Goal: Information Seeking & Learning: Learn about a topic

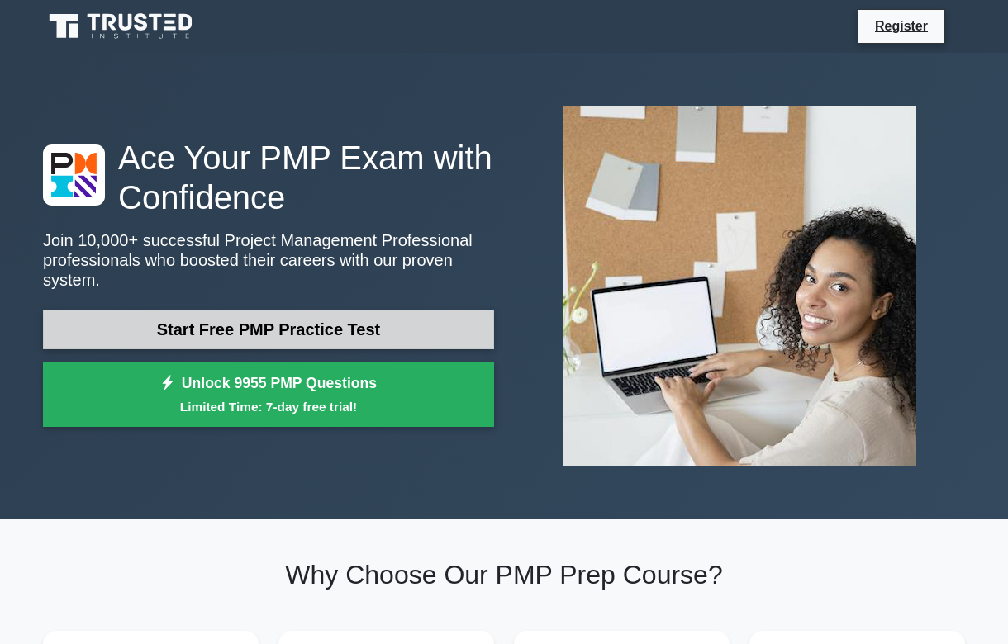
click at [269, 316] on link "Start Free PMP Practice Test" at bounding box center [268, 330] width 451 height 40
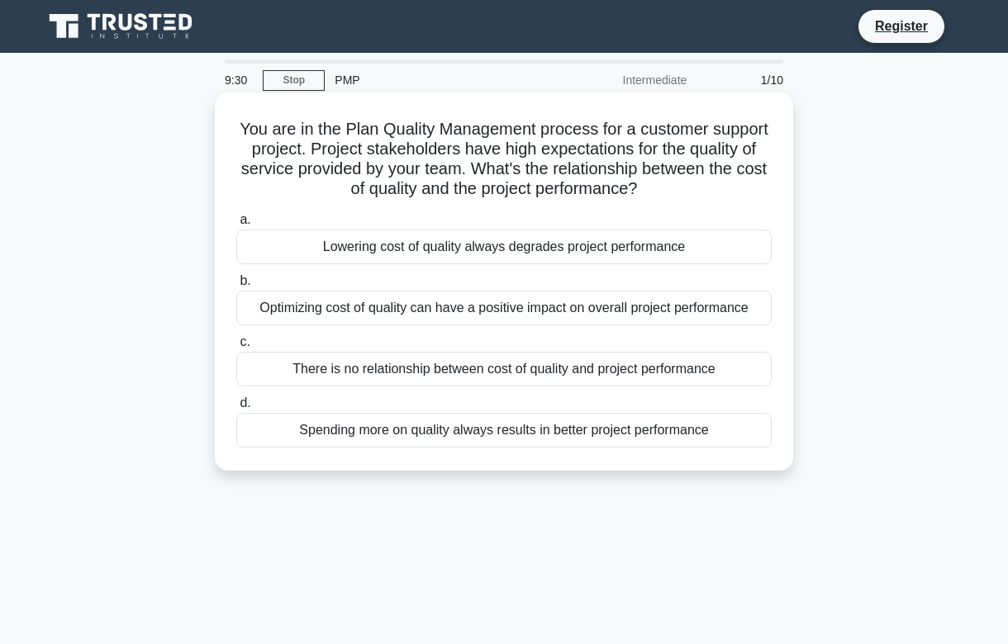
click at [245, 284] on span "b." at bounding box center [245, 280] width 11 height 14
click at [236, 284] on input "b. Optimizing cost of quality can have a positive impact on overall project per…" at bounding box center [236, 281] width 0 height 11
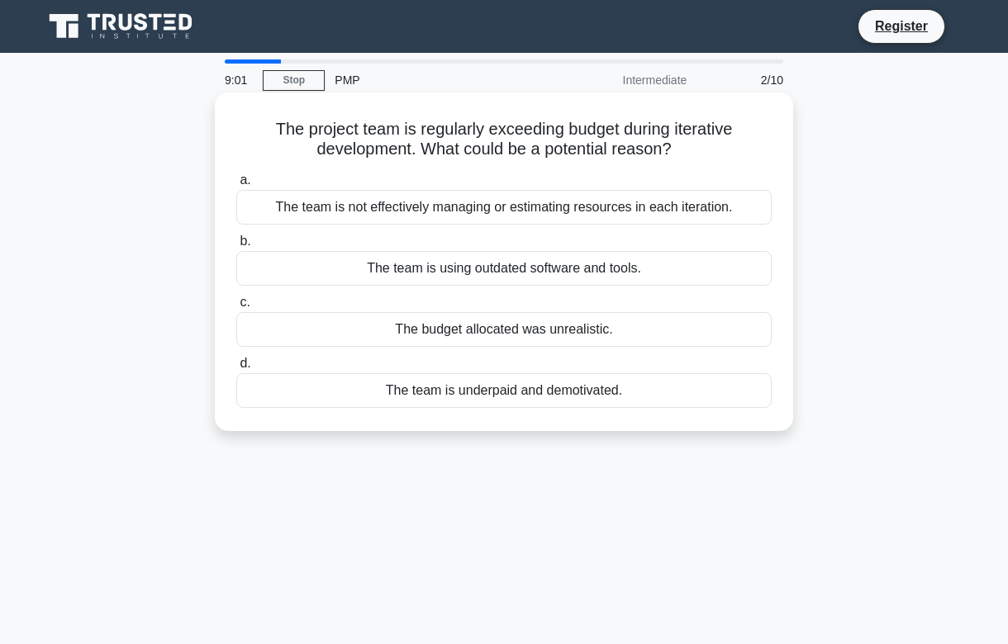
click at [345, 205] on div "The team is not effectively managing or estimating resources in each iteration." at bounding box center [503, 207] width 535 height 35
click at [236, 186] on input "a. The team is not effectively managing or estimating resources in each iterati…" at bounding box center [236, 180] width 0 height 11
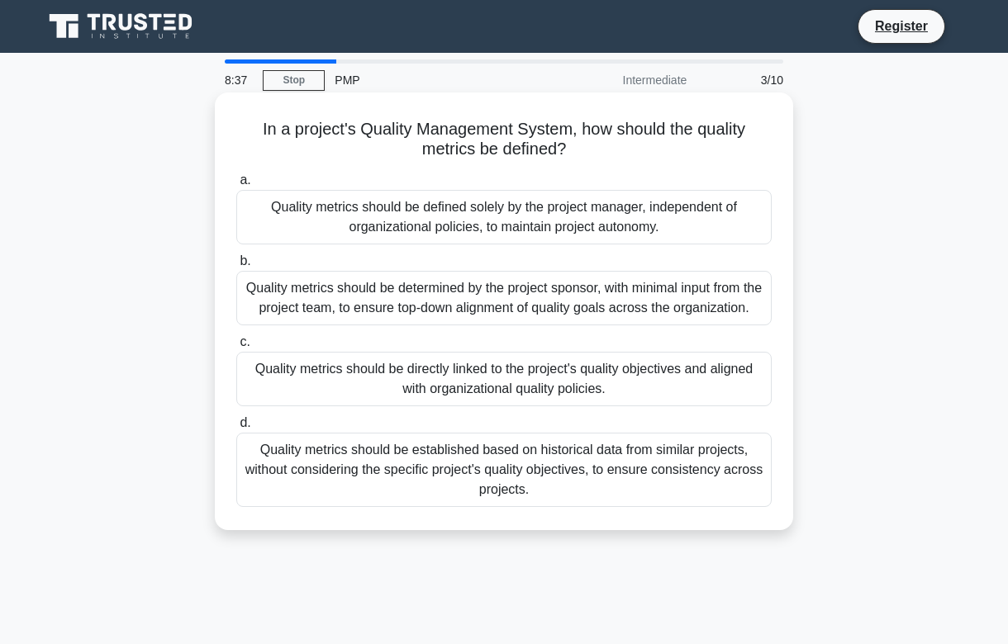
click at [337, 373] on div "Quality metrics should be directly linked to the project's quality objectives a…" at bounding box center [503, 379] width 535 height 55
click at [236, 348] on input "c. Quality metrics should be directly linked to the project's quality objective…" at bounding box center [236, 342] width 0 height 11
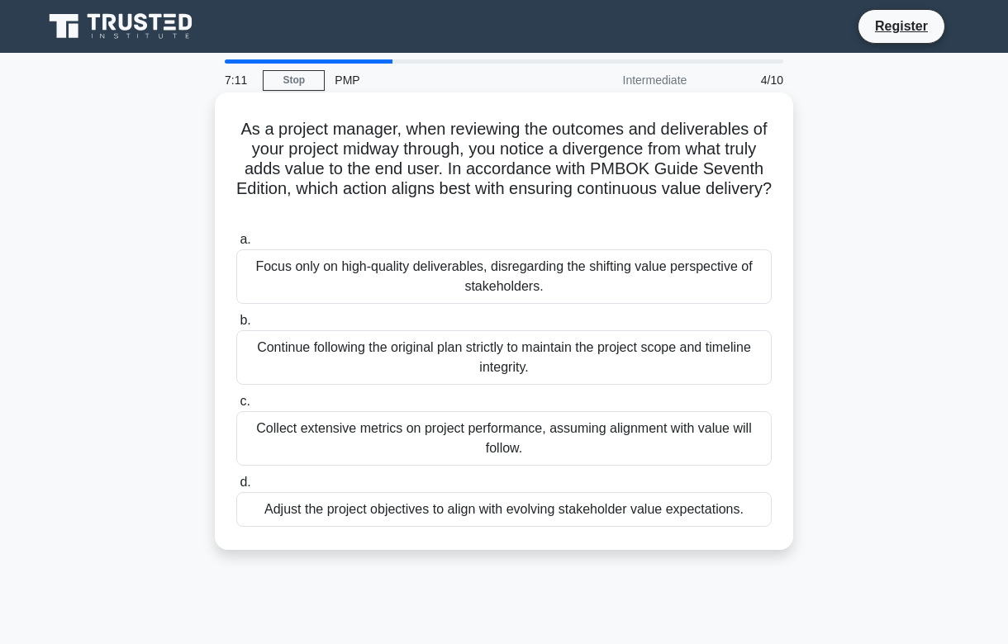
click at [443, 435] on div "Collect extensive metrics on project performance, assuming alignment with value…" at bounding box center [503, 438] width 535 height 55
click at [236, 407] on input "c. Collect extensive metrics on project performance, assuming alignment with va…" at bounding box center [236, 402] width 0 height 11
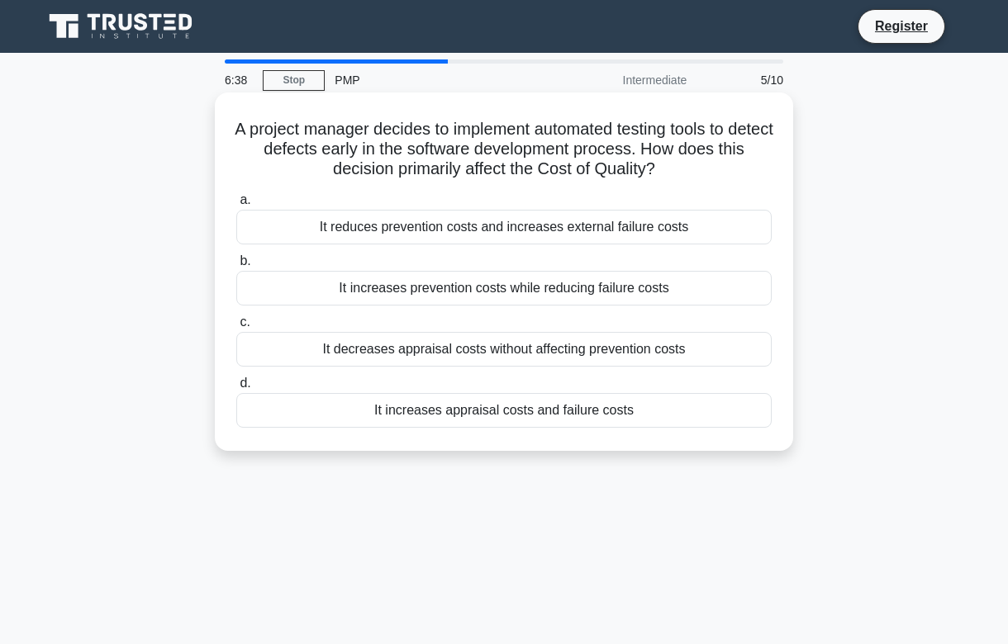
click at [372, 283] on div "It increases prevention costs while reducing failure costs" at bounding box center [503, 288] width 535 height 35
click at [236, 267] on input "b. It increases prevention costs while reducing failure costs" at bounding box center [236, 261] width 0 height 11
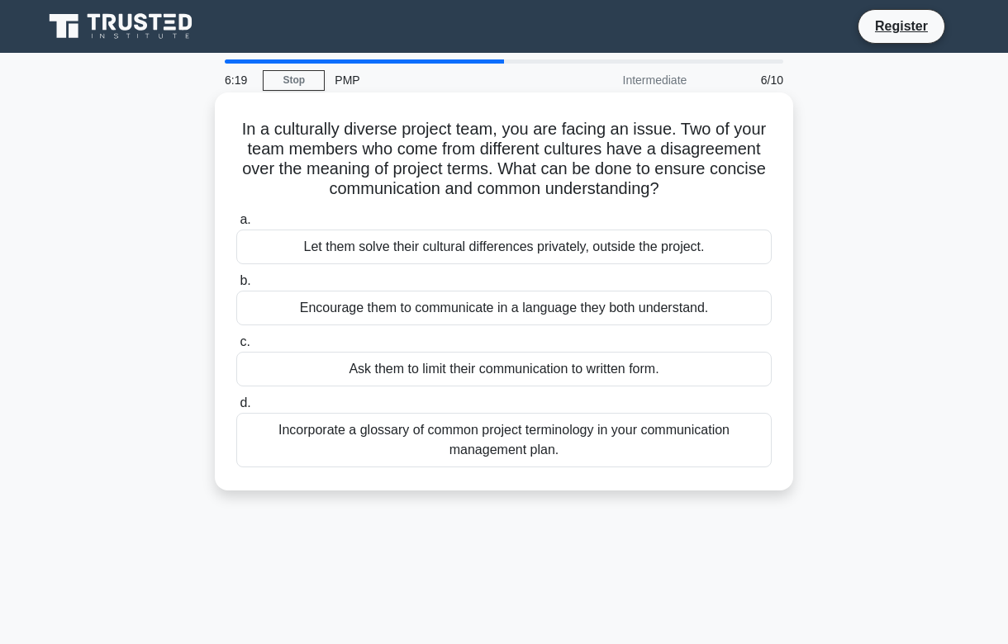
click at [464, 439] on div "Incorporate a glossary of common project terminology in your communication mana…" at bounding box center [503, 440] width 535 height 55
click at [236, 409] on input "d. Incorporate a glossary of common project terminology in your communication m…" at bounding box center [236, 403] width 0 height 11
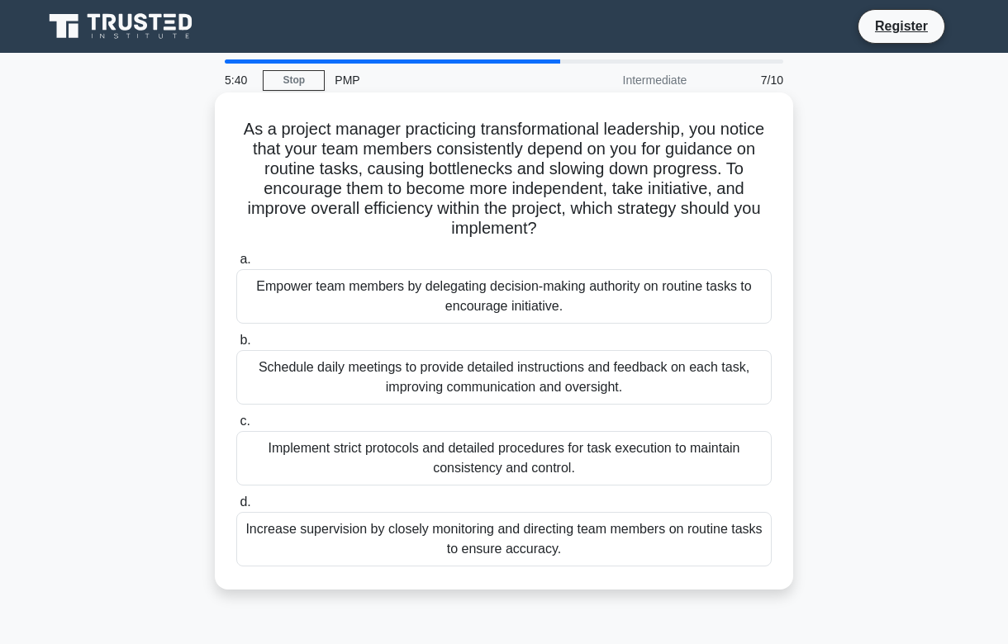
click at [339, 288] on div "Empower team members by delegating decision-making authority on routine tasks t…" at bounding box center [503, 296] width 535 height 55
click at [236, 265] on input "a. Empower team members by delegating decision-making authority on routine task…" at bounding box center [236, 259] width 0 height 11
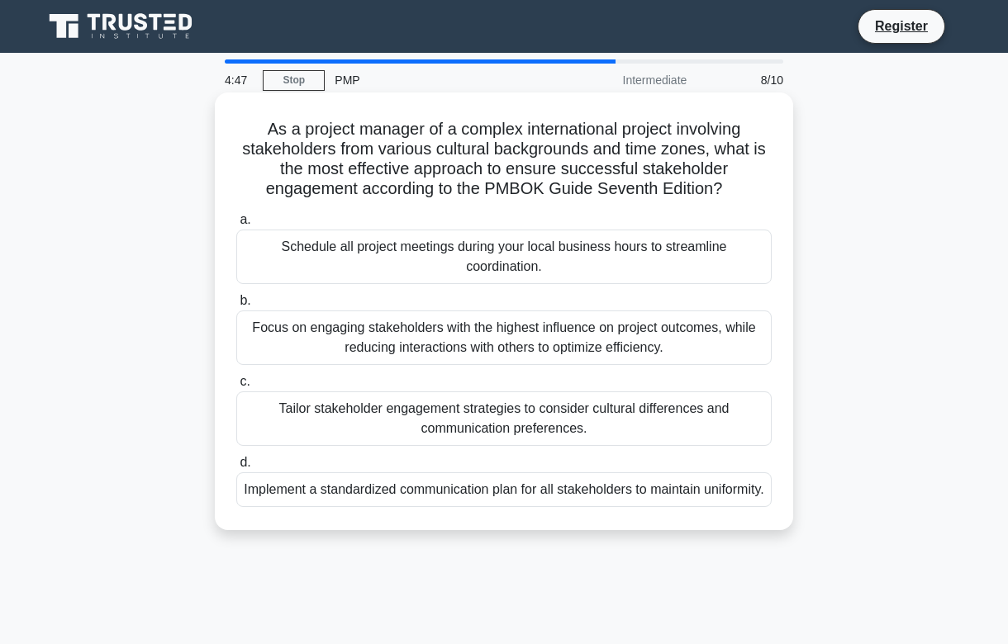
click at [469, 503] on div "Implement a standardized communication plan for all stakeholders to maintain un…" at bounding box center [503, 490] width 535 height 35
click at [236, 468] on input "d. Implement a standardized communication plan for all stakeholders to maintain…" at bounding box center [236, 463] width 0 height 11
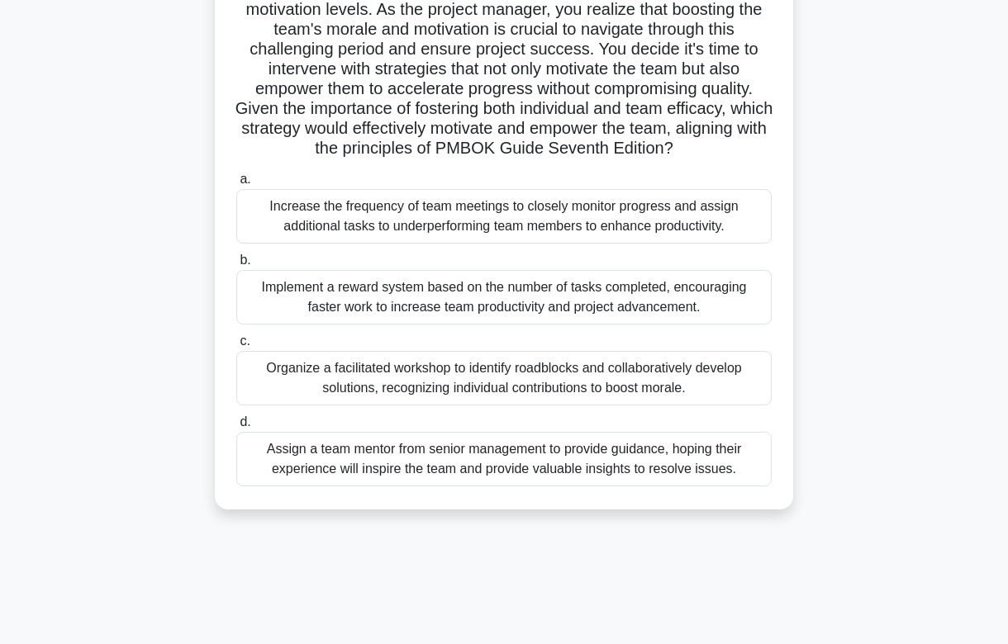
scroll to position [248, 0]
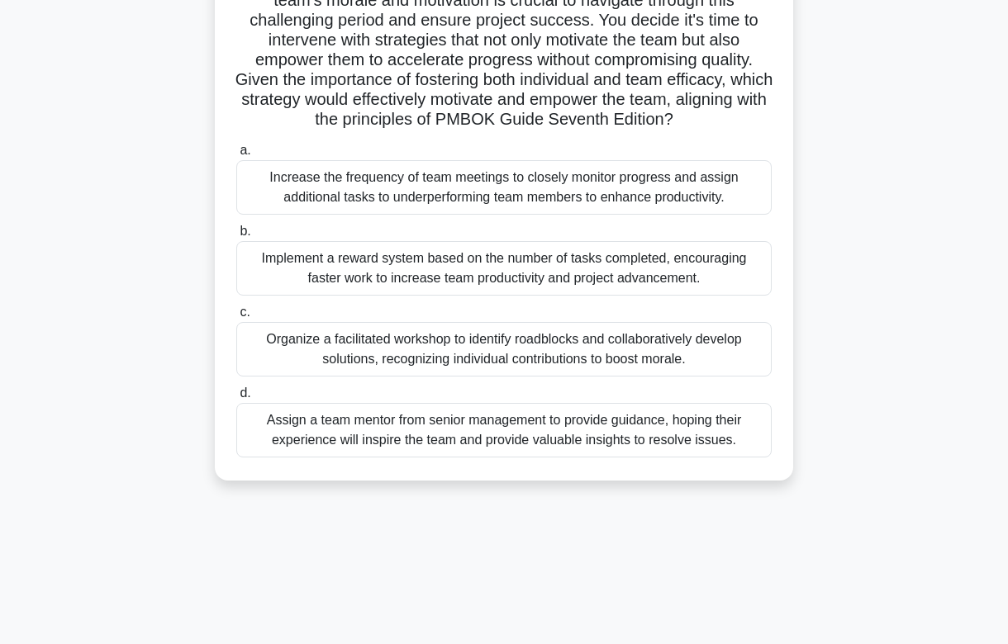
click at [417, 349] on div "Organize a facilitated workshop to identify roadblocks and collaboratively deve…" at bounding box center [503, 349] width 535 height 55
click at [236, 318] on input "c. Organize a facilitated workshop to identify roadblocks and collaboratively d…" at bounding box center [236, 312] width 0 height 11
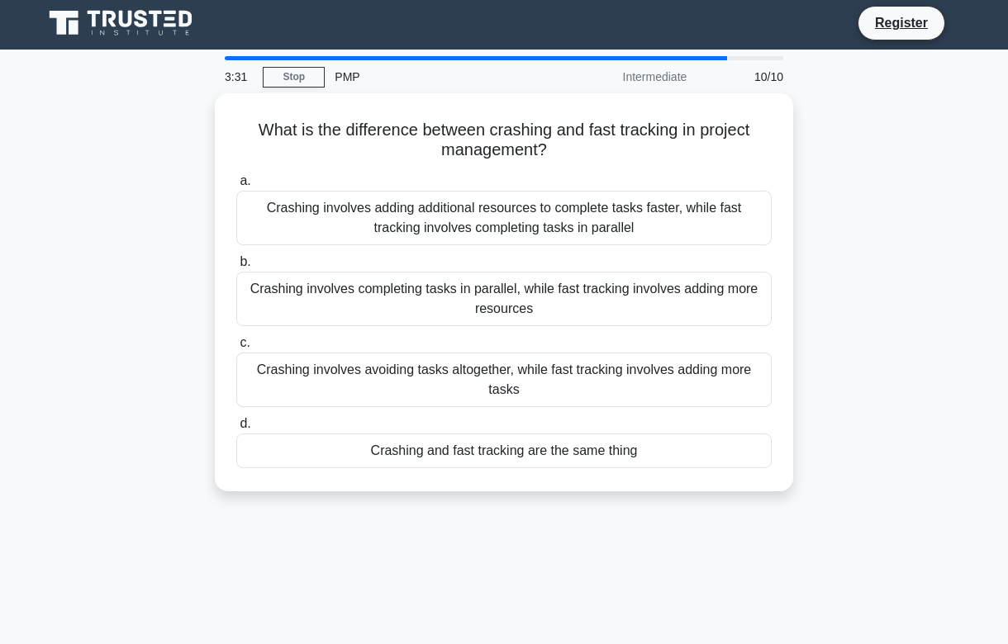
scroll to position [0, 0]
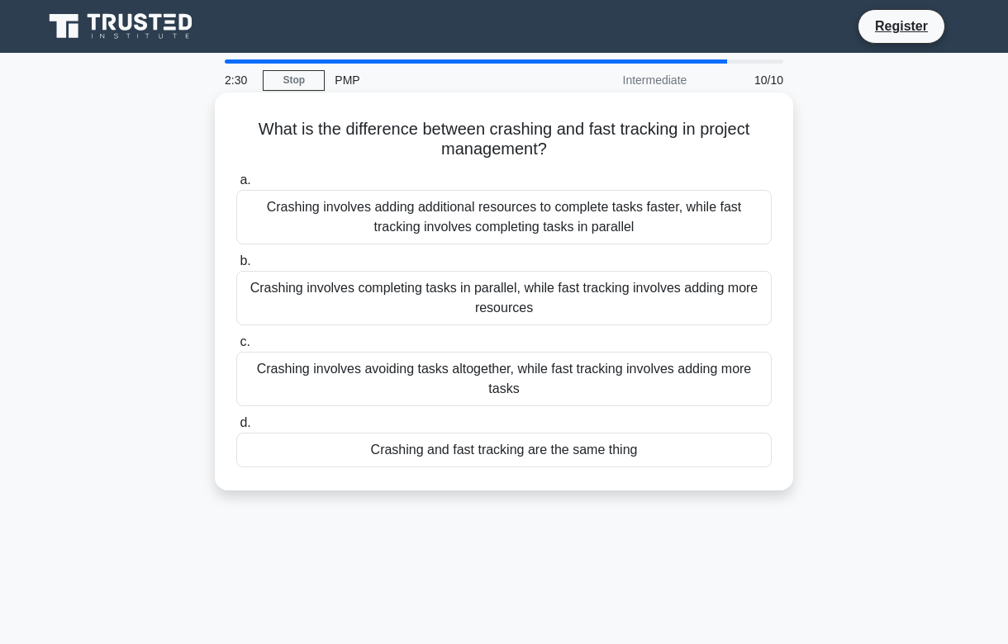
click at [321, 207] on div "Crashing involves adding additional resources to complete tasks faster, while f…" at bounding box center [503, 217] width 535 height 55
click at [236, 186] on input "a. Crashing involves adding additional resources to complete tasks faster, whil…" at bounding box center [236, 180] width 0 height 11
